Goal: Book appointment/travel/reservation

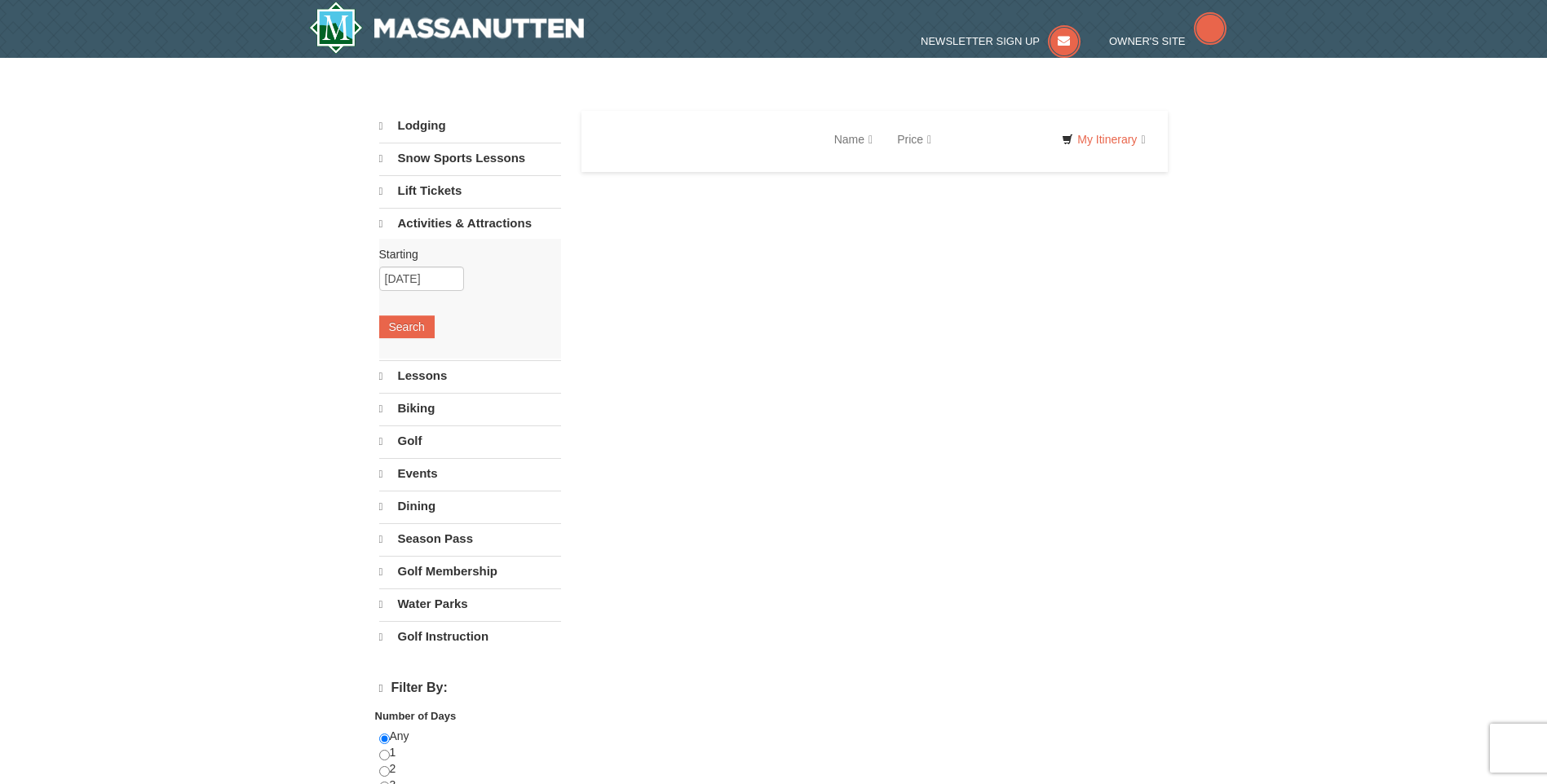
select select "9"
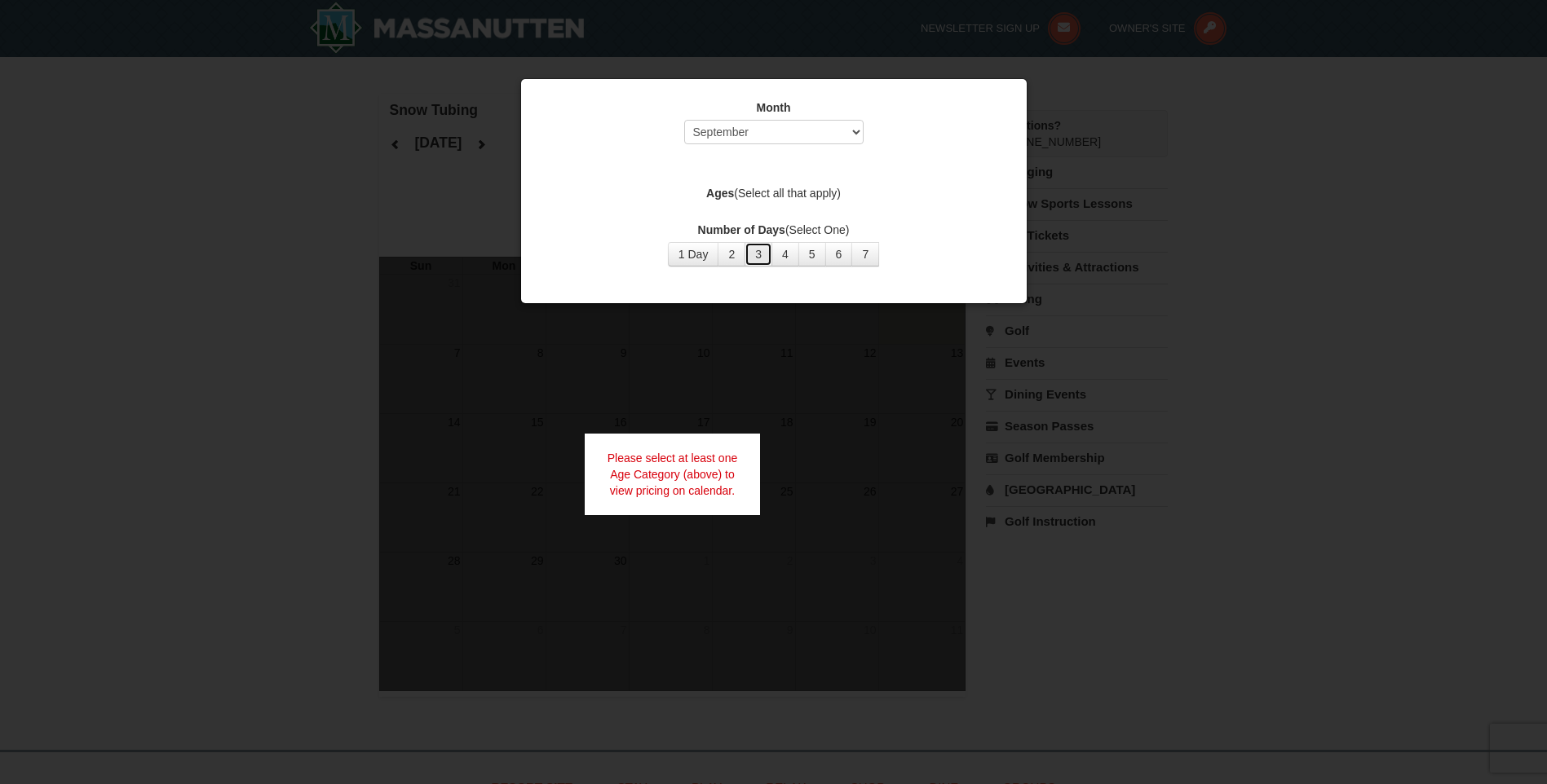
click at [762, 257] on button "3" at bounding box center [758, 253] width 28 height 24
click at [763, 131] on select "Select September October November December January February March April May Jun…" at bounding box center [774, 131] width 179 height 24
select select "12"
click at [684, 120] on select "Select September October November December January February March April May Jun…" at bounding box center [774, 131] width 179 height 24
click at [863, 187] on label "Ages (Select all that apply)" at bounding box center [774, 193] width 465 height 16
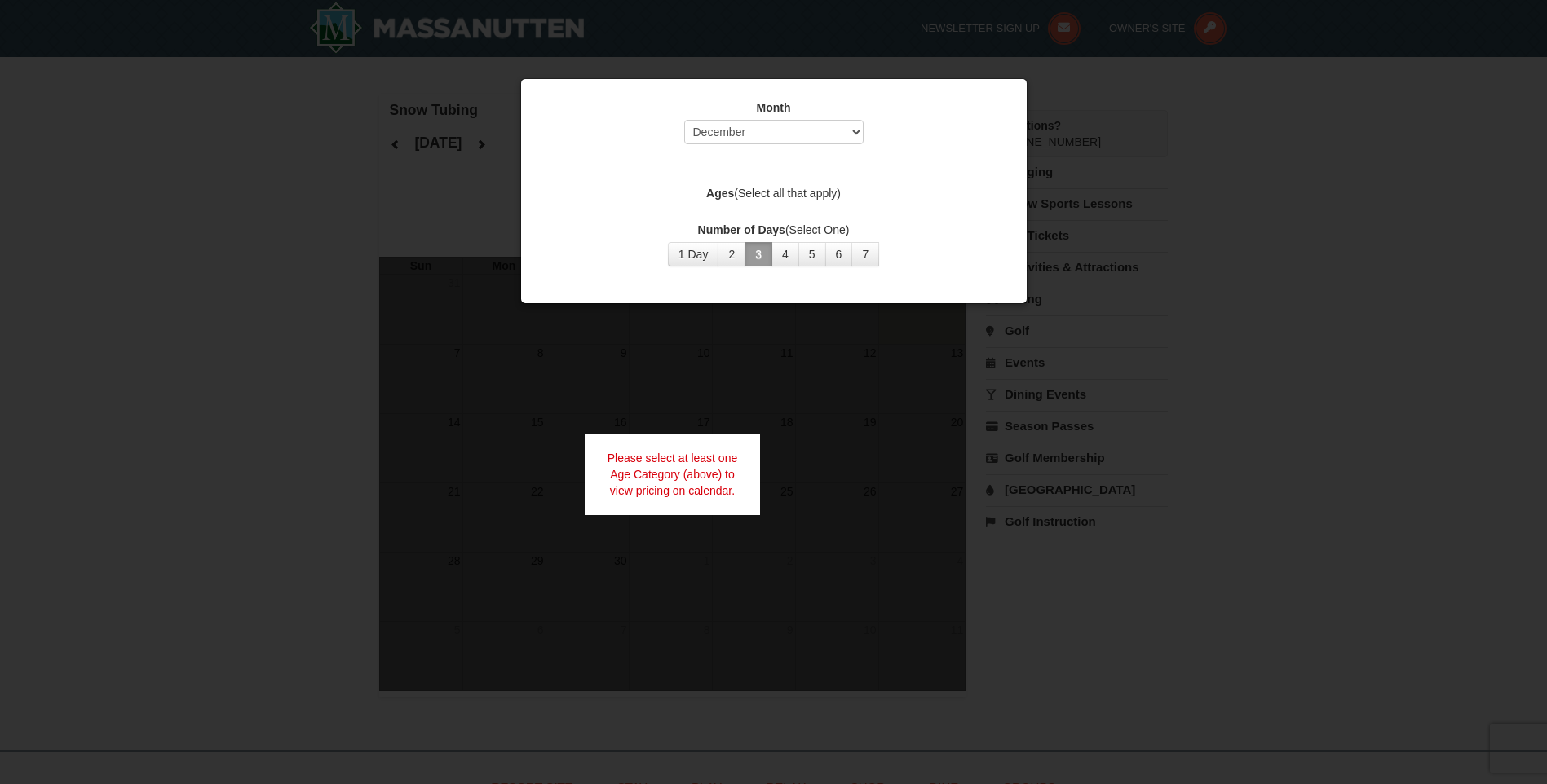
click at [964, 99] on label "Month" at bounding box center [774, 107] width 465 height 16
click at [442, 239] on div at bounding box center [774, 392] width 1547 height 784
click at [860, 280] on div "Month Select September October November December January February March April M…" at bounding box center [774, 191] width 507 height 226
drag, startPoint x: 862, startPoint y: 282, endPoint x: 871, endPoint y: 288, distance: 10.8
click at [871, 288] on div "Month Select September October November December January February March April M…" at bounding box center [774, 191] width 507 height 226
